Goal: Transaction & Acquisition: Purchase product/service

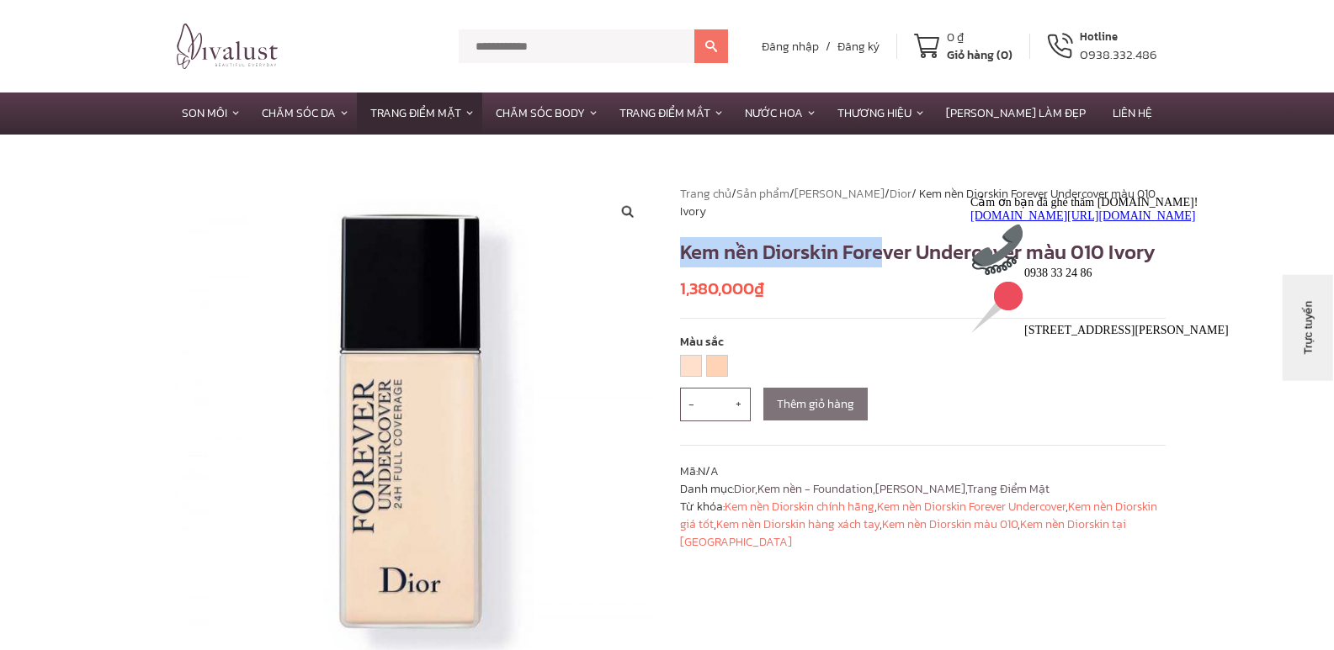
drag, startPoint x: 679, startPoint y: 256, endPoint x: 878, endPoint y: 240, distance: 199.2
click at [878, 240] on h1 "Kem nền Diorskin Forever Undercover màu 010 Ivory" at bounding box center [923, 252] width 486 height 30
click at [905, 289] on p "1,380,000 ₫" at bounding box center [923, 288] width 486 height 25
drag, startPoint x: 682, startPoint y: 249, endPoint x: 923, endPoint y: 264, distance: 241.1
click at [923, 264] on h1 "Kem nền Diorskin Forever Undercover màu 010 Ivory" at bounding box center [923, 252] width 486 height 30
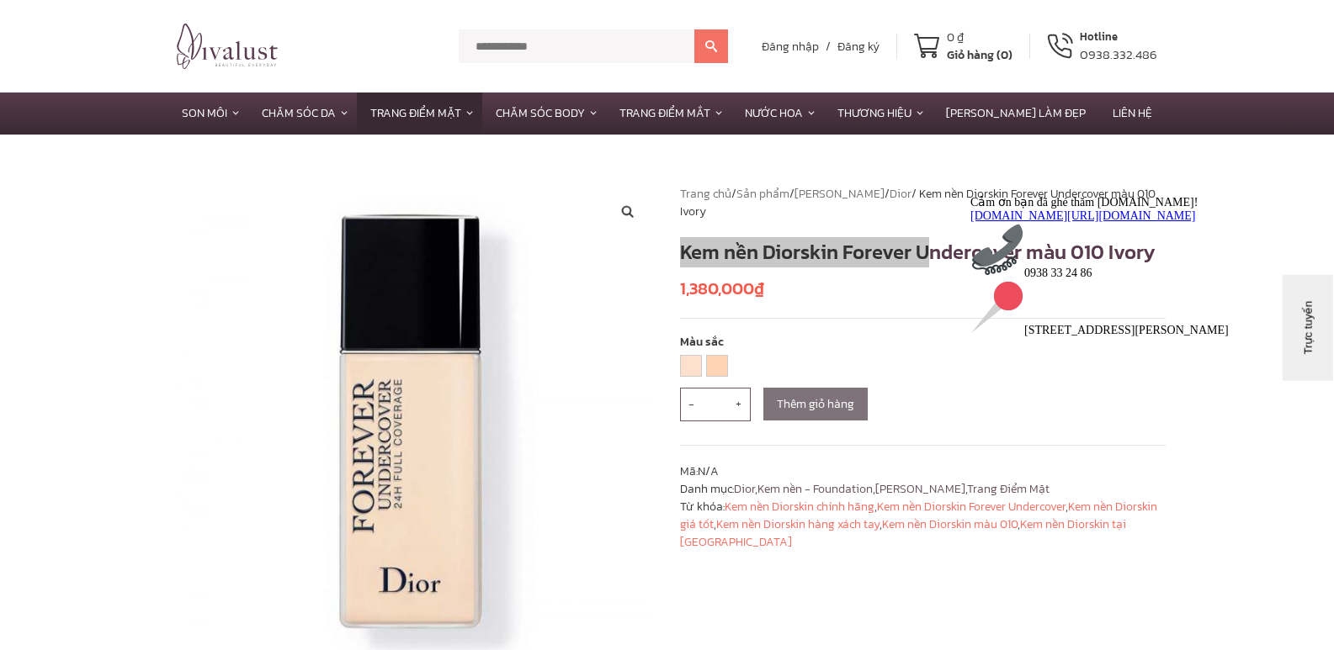
click at [1011, 252] on div "Cảm ơn bạn đã ghé thăm [DOMAIN_NAME]! [DOMAIN_NAME][URL][DOMAIN_NAME] 0938 33 2…" at bounding box center [1121, 265] width 303 height 142
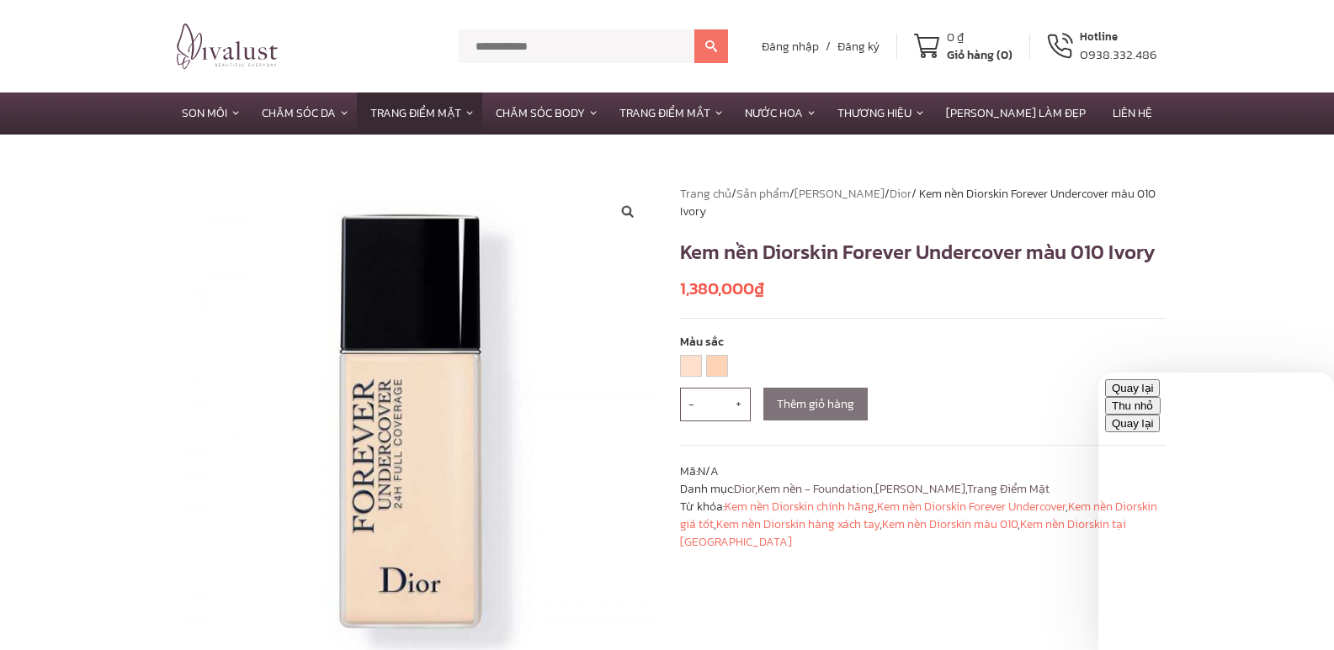
click at [910, 284] on p "1,380,000 ₫" at bounding box center [923, 288] width 486 height 25
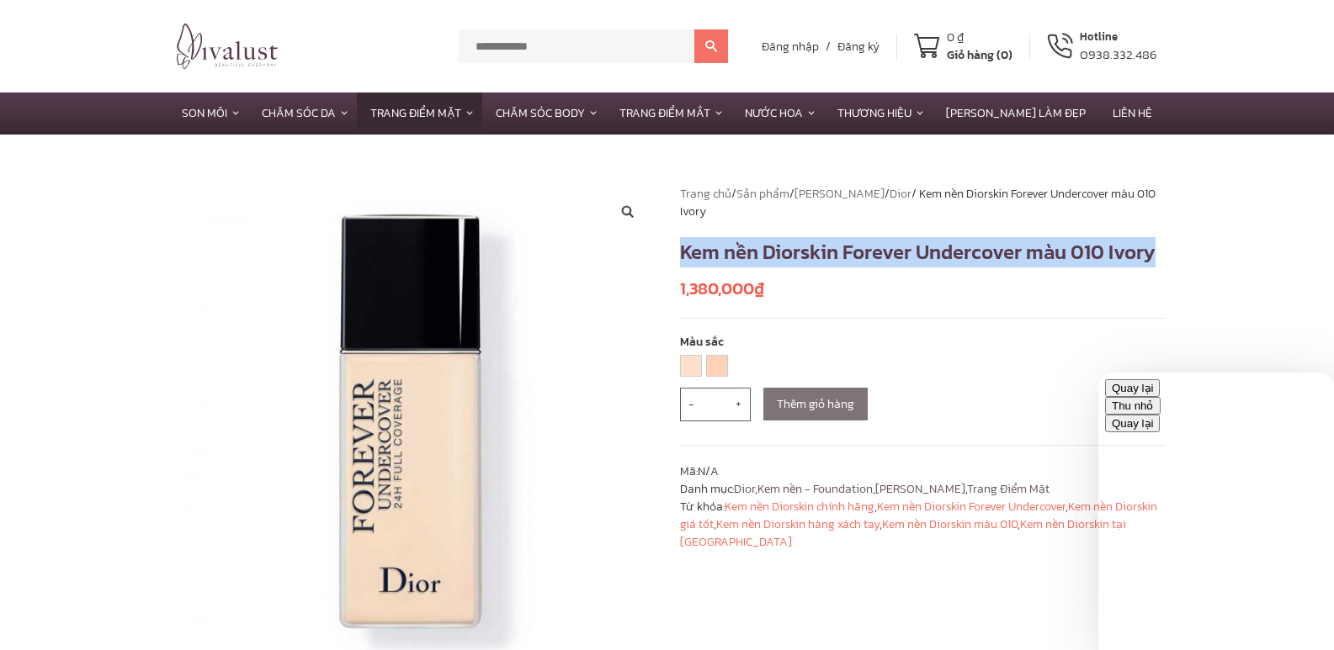
drag, startPoint x: 680, startPoint y: 252, endPoint x: 1160, endPoint y: 252, distance: 479.6
click at [1160, 252] on h1 "Kem nền Diorskin Forever Undercover màu 010 Ivory" at bounding box center [923, 252] width 486 height 30
copy h1 "Kem nền Diorskin Forever Undercover màu 010 Ivory"
